Goal: Transaction & Acquisition: Subscribe to service/newsletter

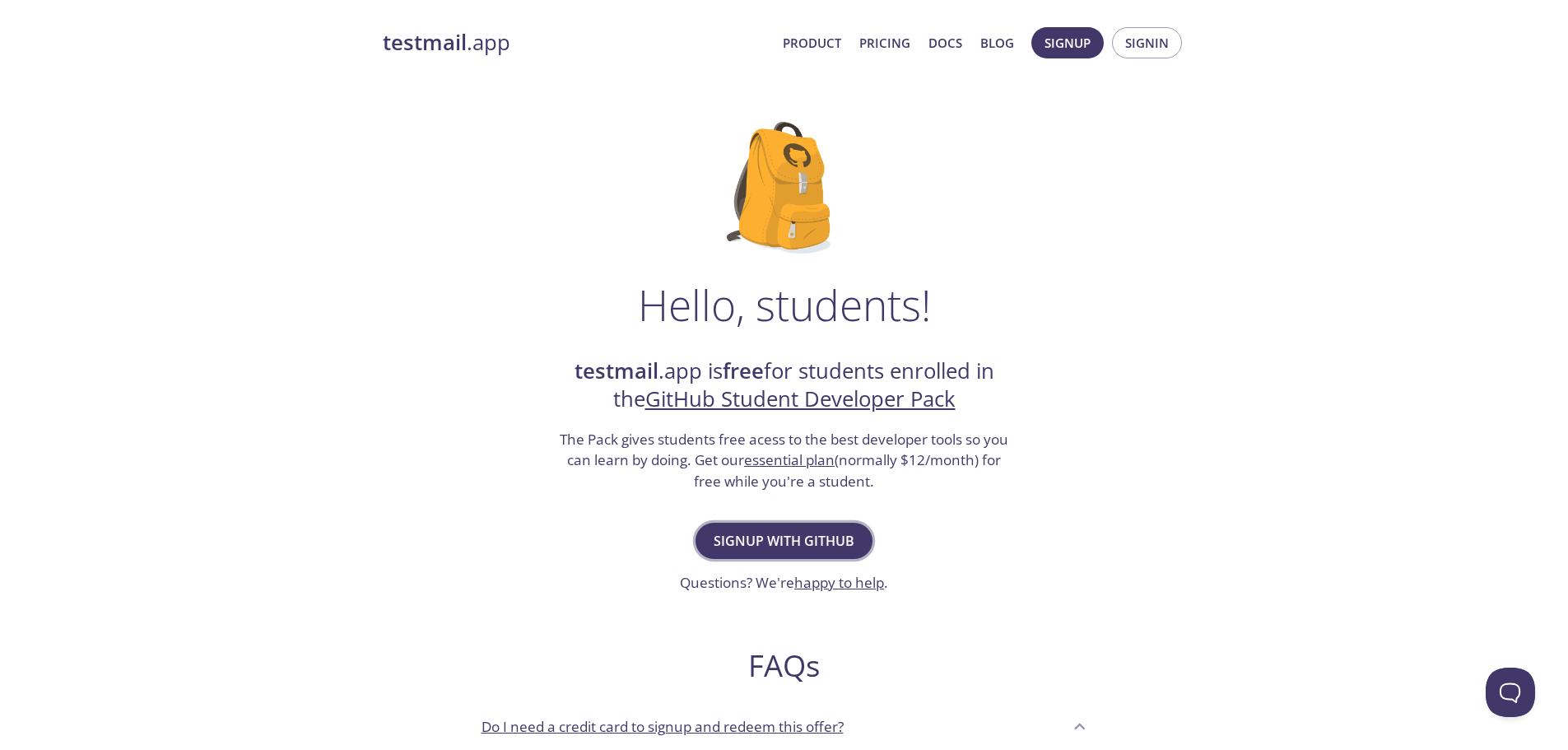
click at [783, 538] on span "Signup with GitHub" at bounding box center [784, 541] width 141 height 23
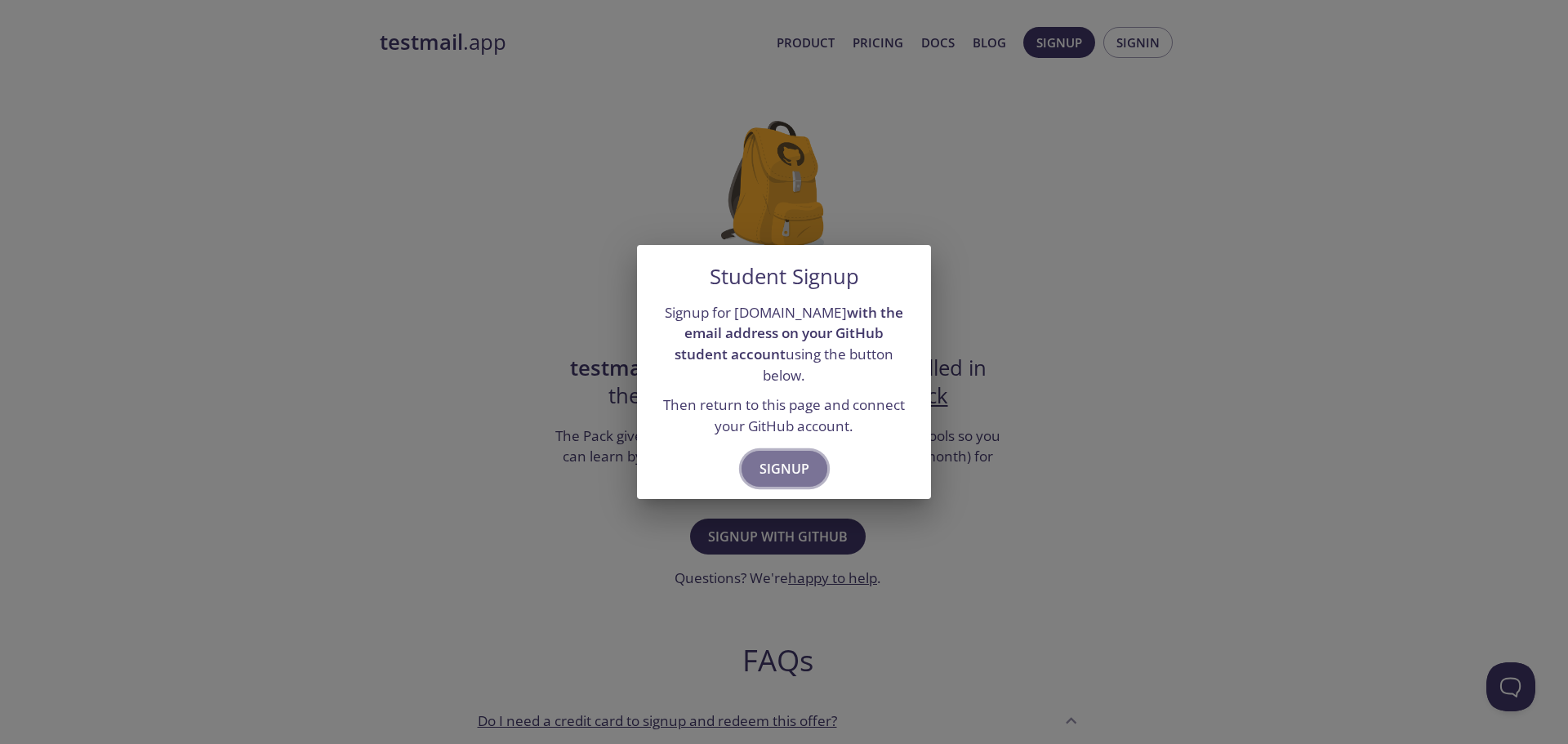
click at [775, 466] on span "Signup" at bounding box center [784, 468] width 50 height 23
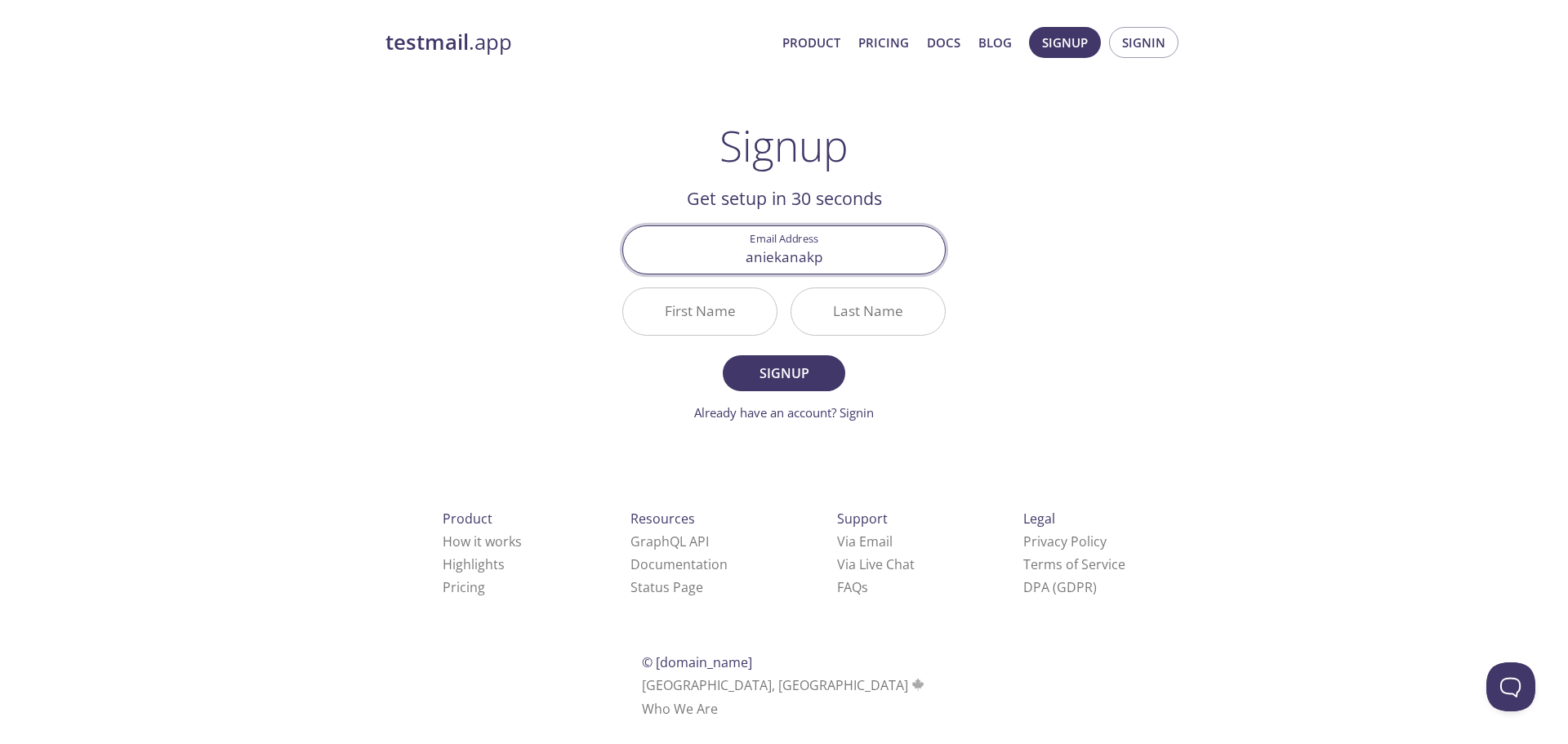
type input "[EMAIL_ADDRESS][DOMAIN_NAME]"
click at [726, 308] on input "First Name" at bounding box center [700, 312] width 153 height 47
type input "Aniekan"
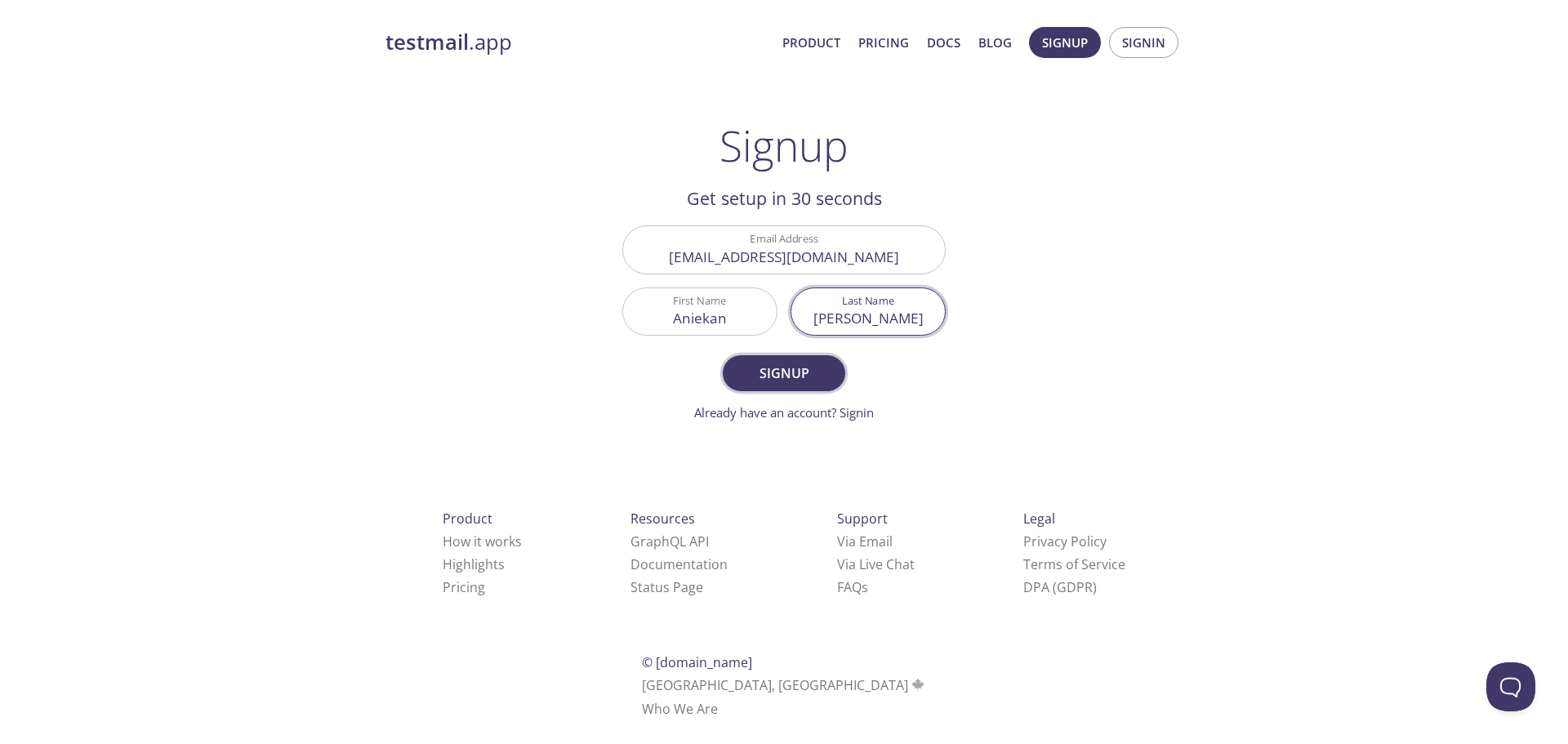
type input "[PERSON_NAME]"
click at [777, 365] on span "Signup" at bounding box center [784, 373] width 87 height 23
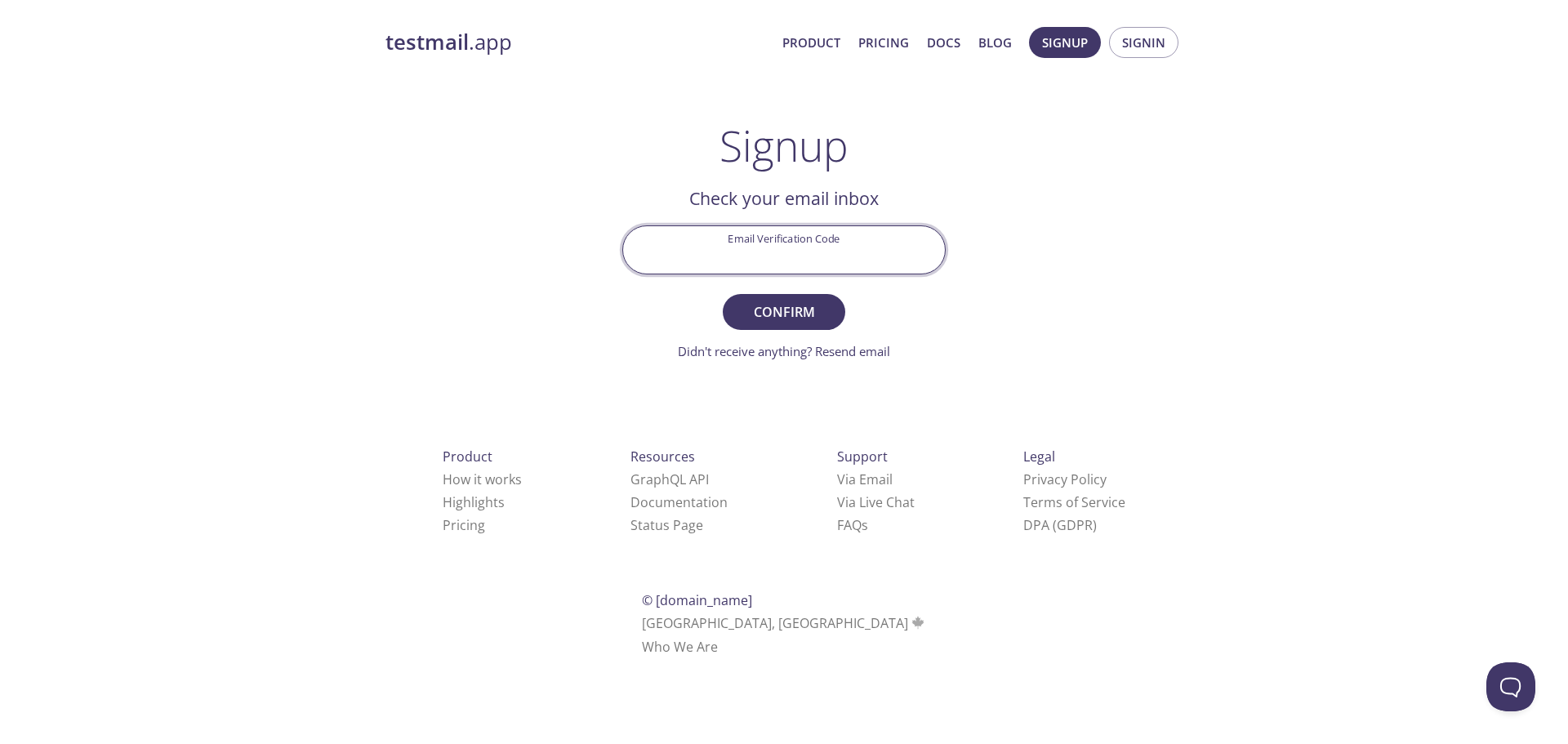
click at [751, 258] on input "Email Verification Code" at bounding box center [784, 249] width 322 height 47
paste input "PHBF4C2"
type input "PHBF4C2"
click at [770, 317] on span "Confirm" at bounding box center [784, 312] width 87 height 23
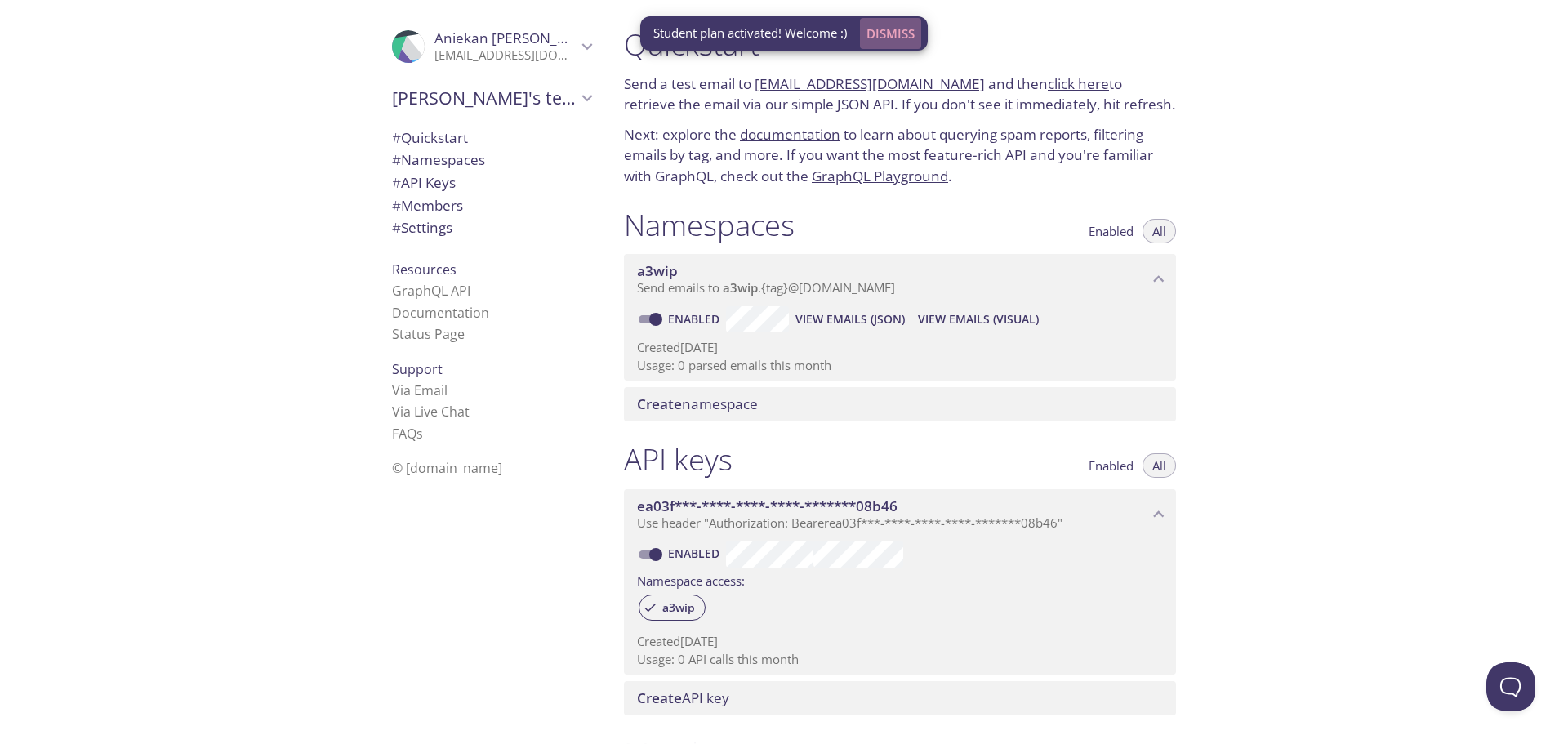
click at [894, 33] on span "Dismiss" at bounding box center [890, 33] width 49 height 21
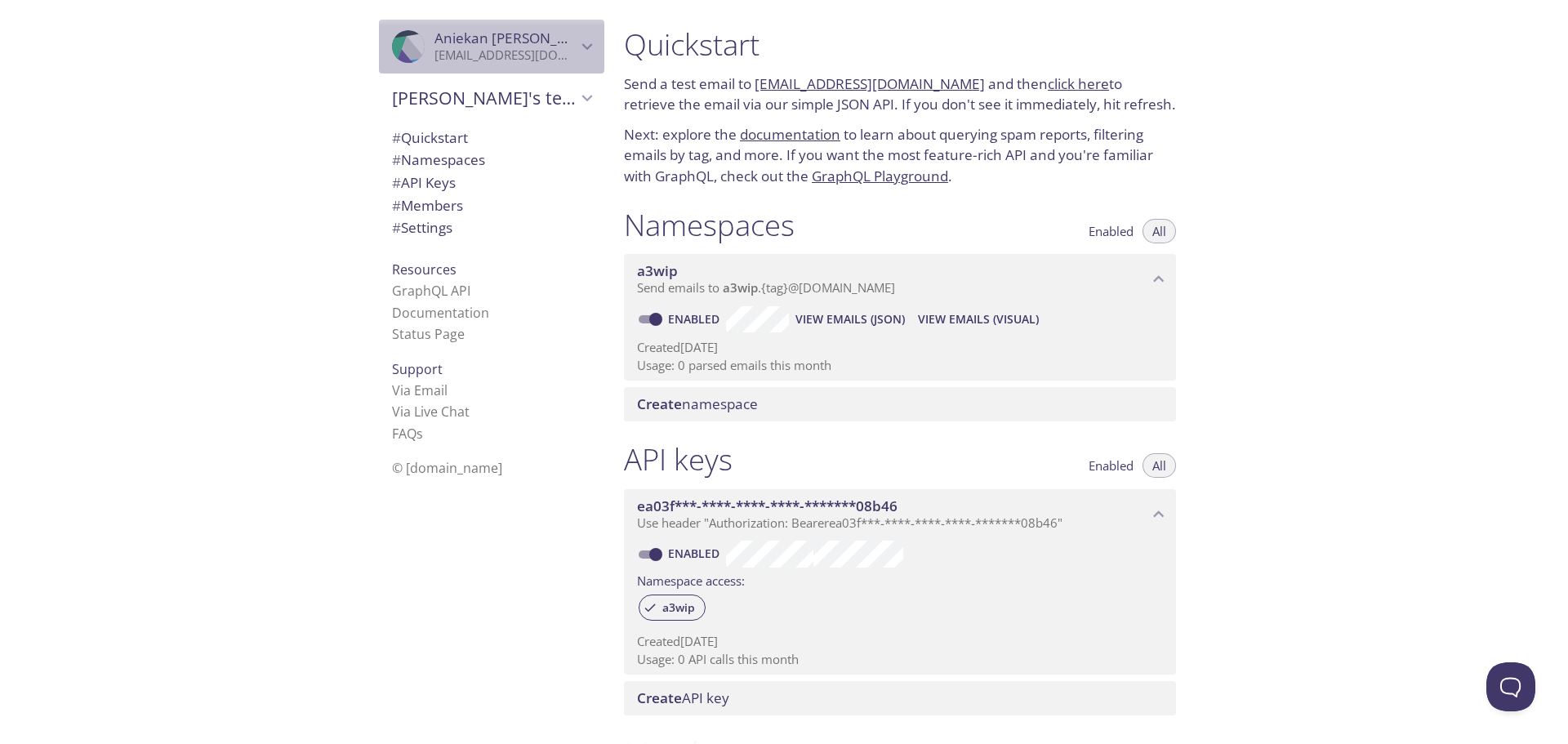
click at [582, 46] on icon "Aniekan Akpan" at bounding box center [587, 47] width 10 height 7
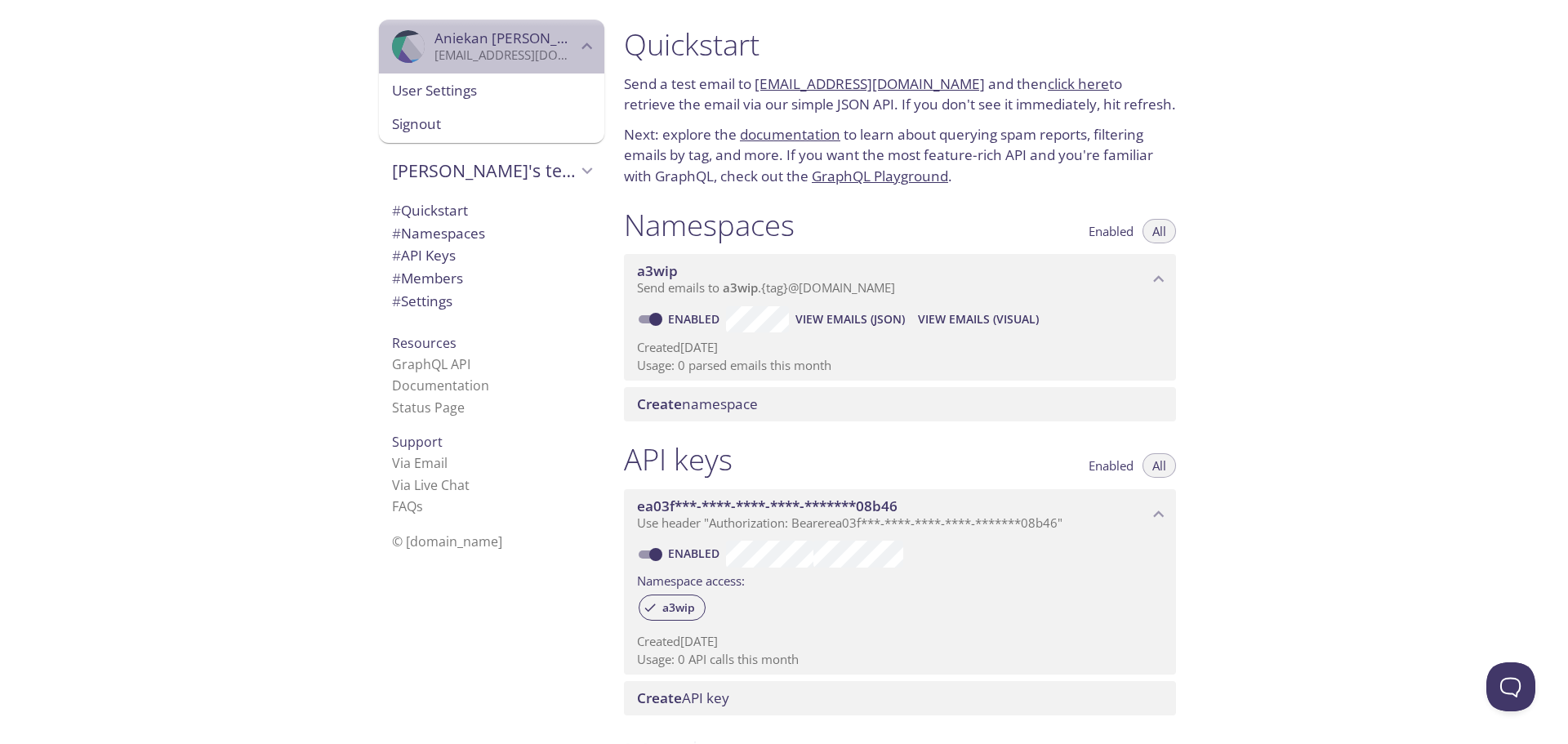
click at [579, 46] on icon "Aniekan Akpan" at bounding box center [587, 46] width 21 height 21
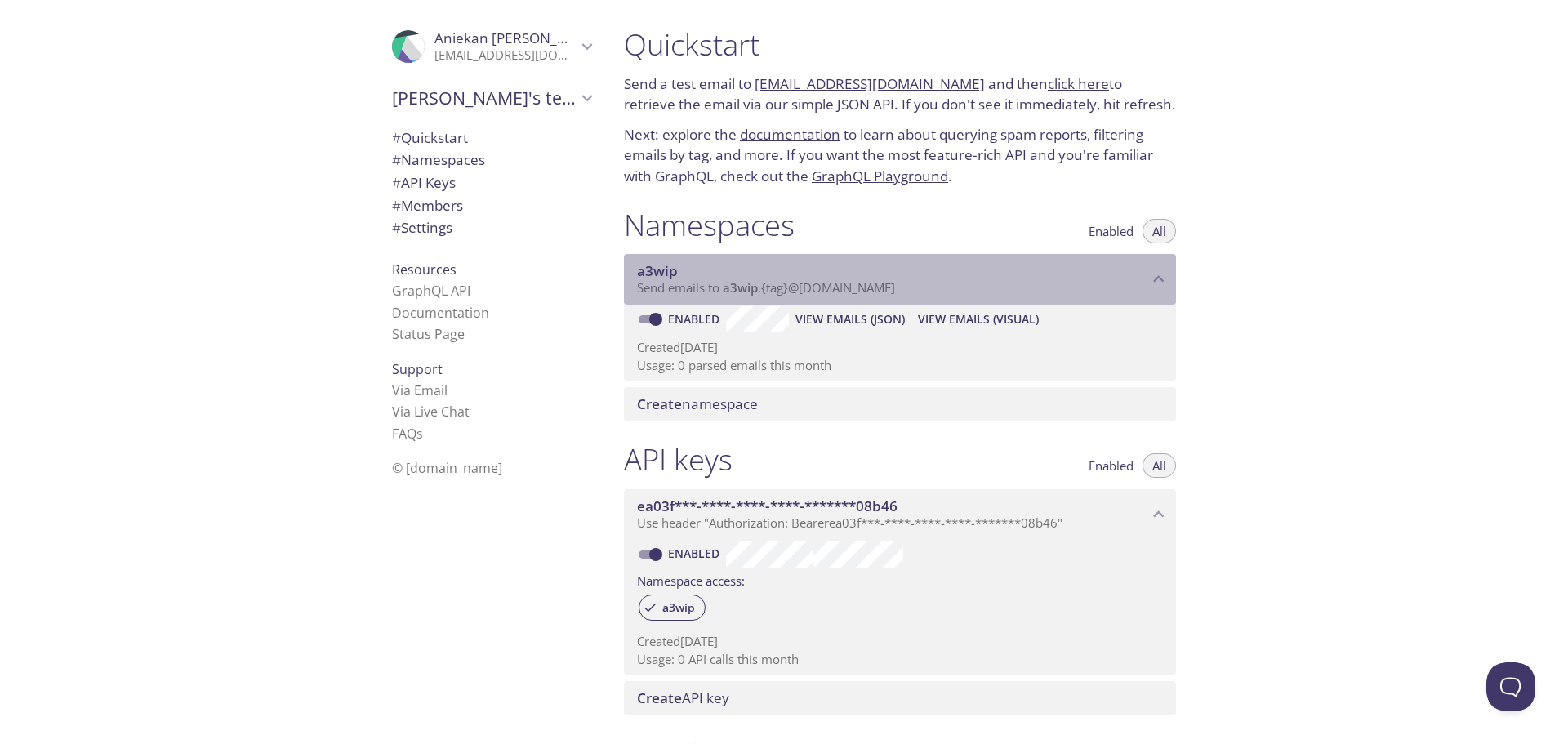
click at [1121, 288] on p "Send emails to a3wip . {tag} @[DOMAIN_NAME]" at bounding box center [892, 288] width 512 height 16
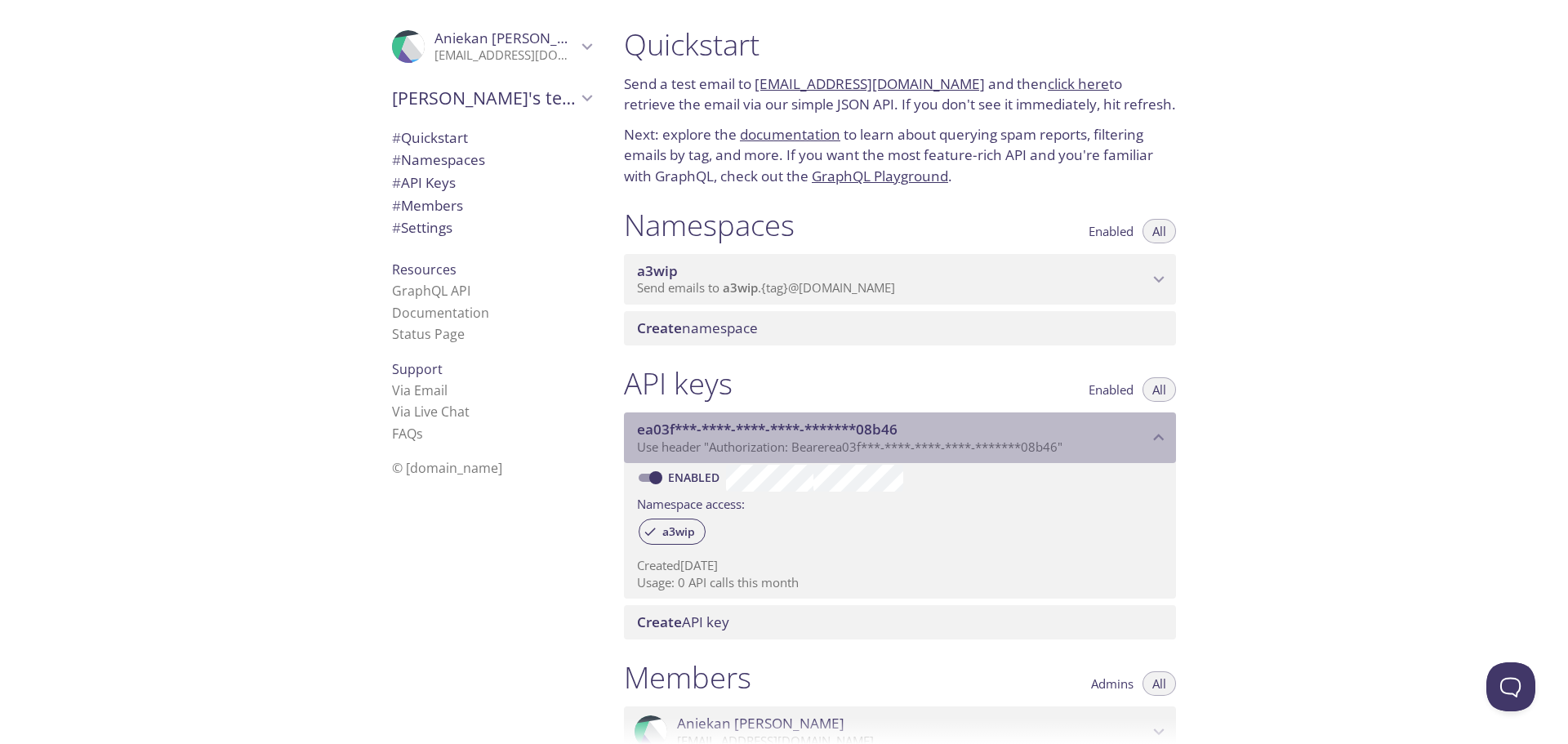
click at [1119, 431] on span "ea03f***-****-****-****-*******08b46" at bounding box center [892, 429] width 512 height 18
